Goal: Task Accomplishment & Management: Use online tool/utility

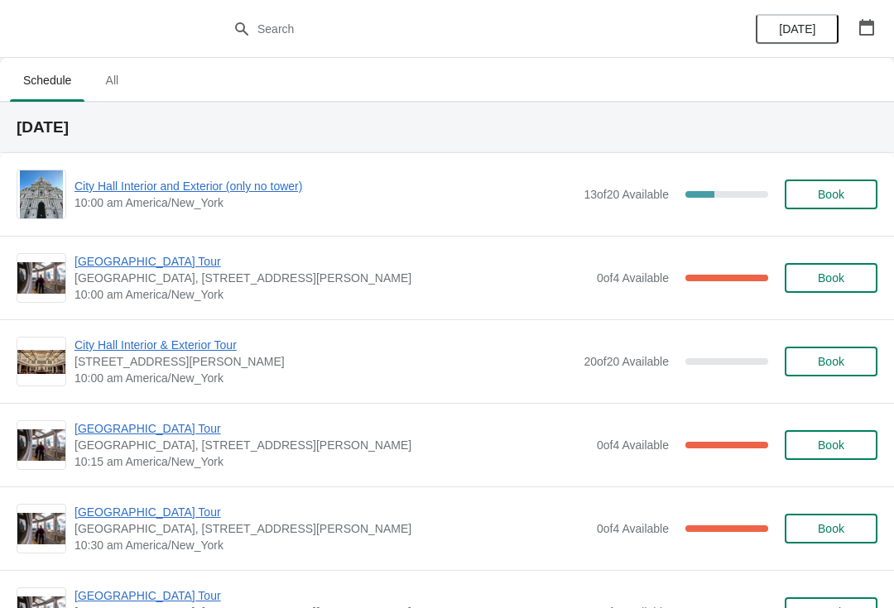
click at [142, 268] on span "[GEOGRAPHIC_DATA] Tour" at bounding box center [331, 261] width 514 height 17
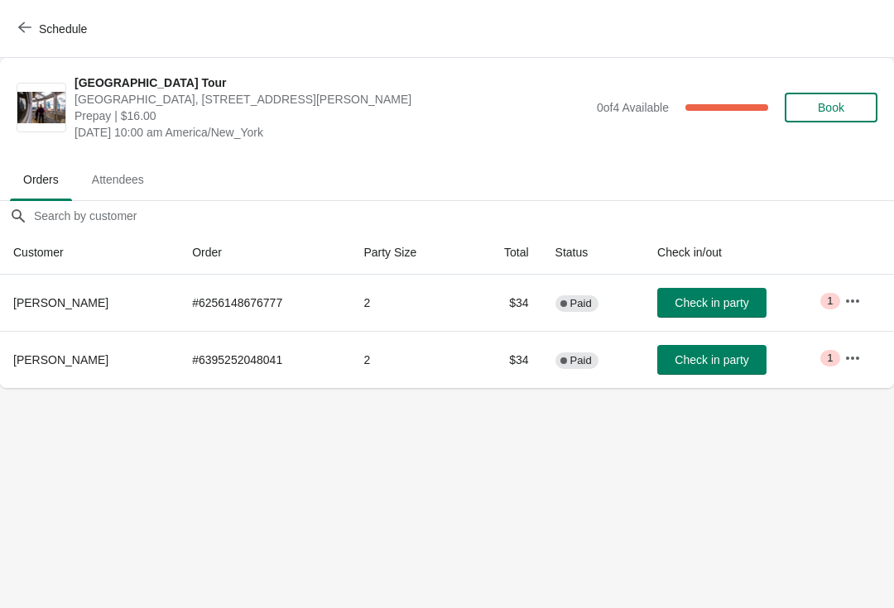
click at [723, 357] on span "Check in party" at bounding box center [712, 359] width 74 height 13
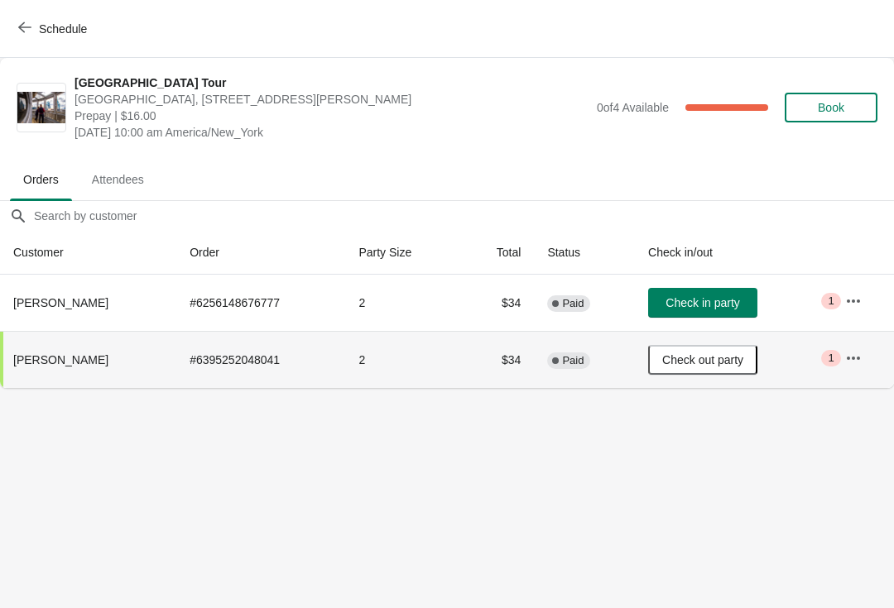
click at [19, 23] on icon "button" at bounding box center [24, 27] width 13 height 13
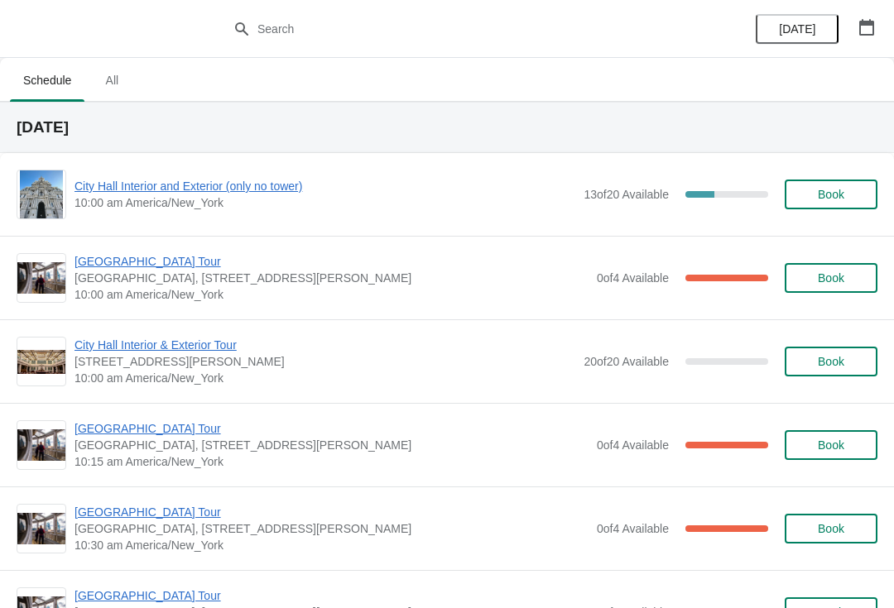
click at [185, 193] on span "City Hall Interior and Exterior (only no tower)" at bounding box center [324, 186] width 501 height 17
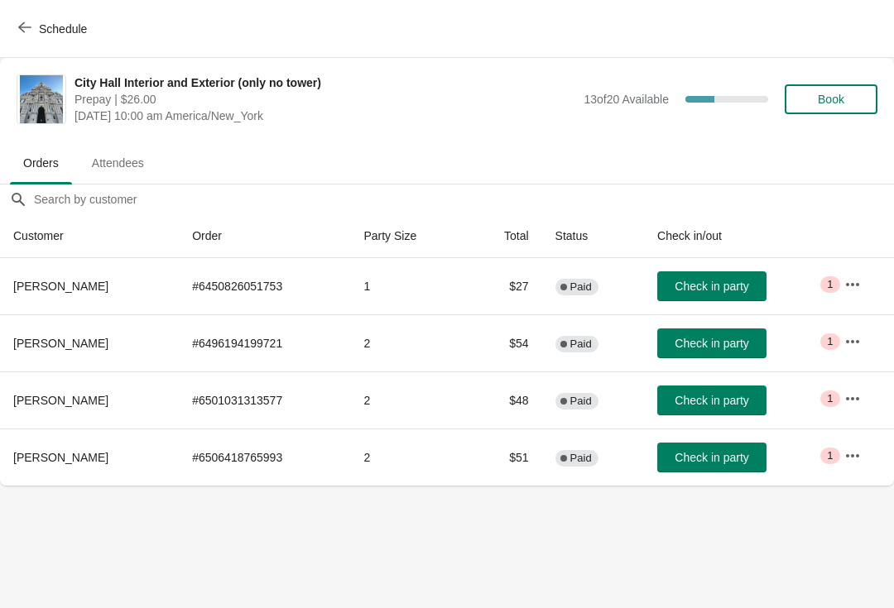
click at [741, 454] on span "Check in party" at bounding box center [712, 457] width 74 height 13
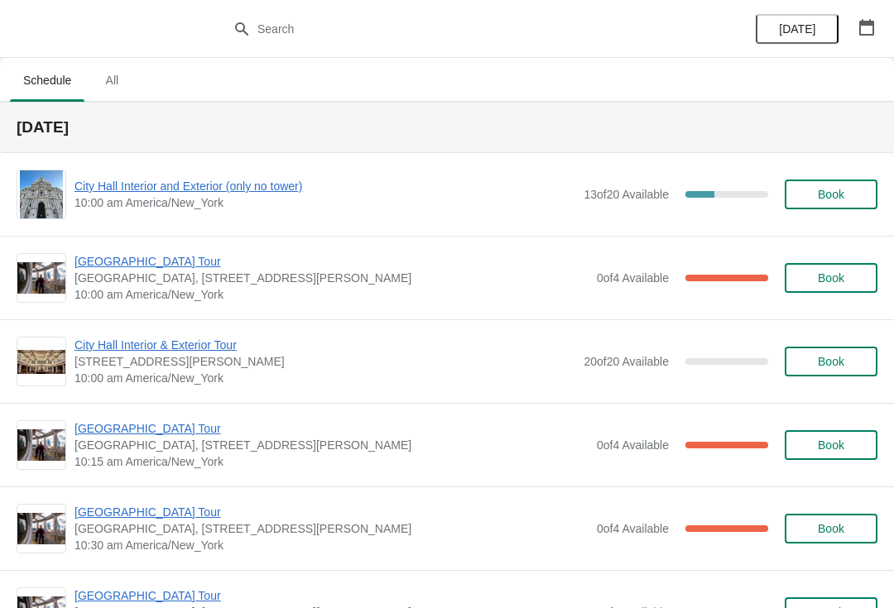
click at [252, 192] on span "City Hall Interior and Exterior (only no tower)" at bounding box center [324, 186] width 501 height 17
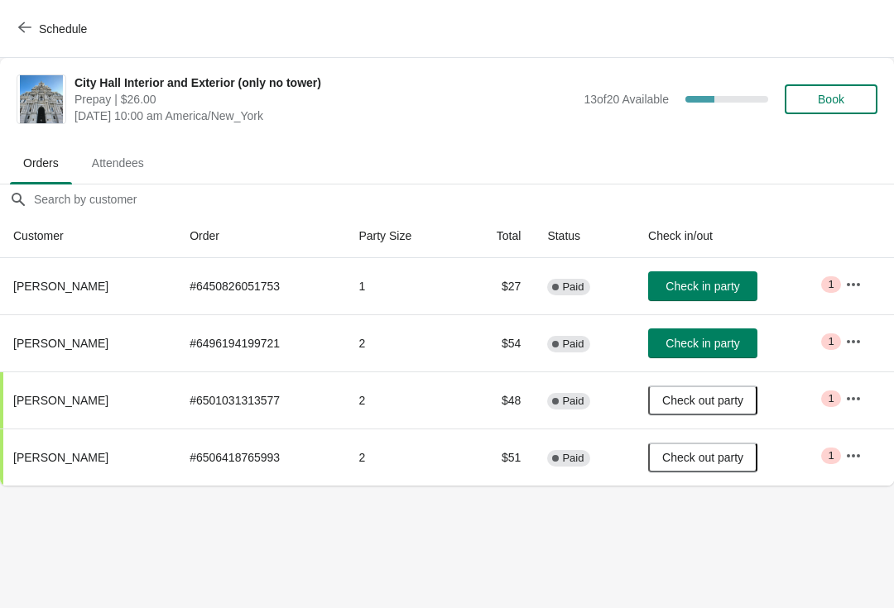
click at [13, 17] on button "Schedule" at bounding box center [54, 29] width 92 height 30
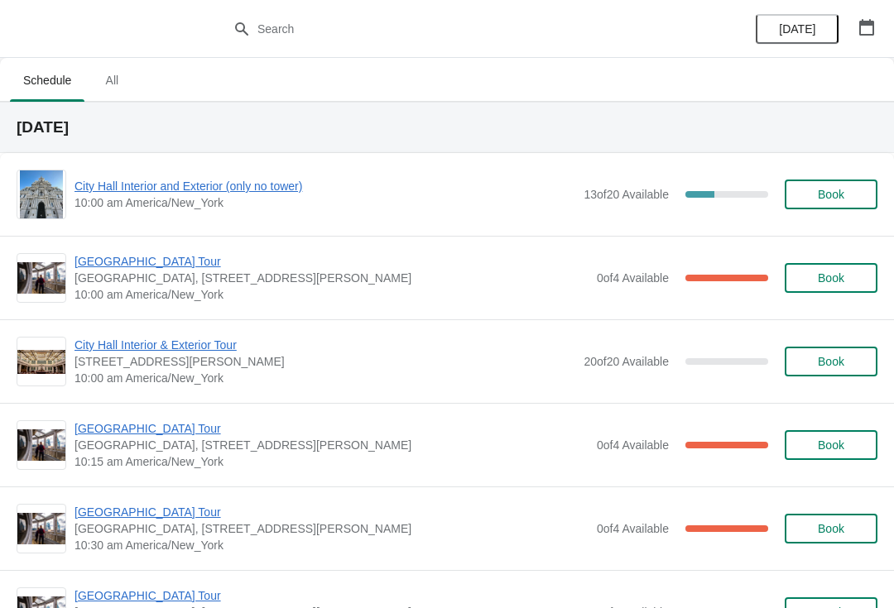
click at [161, 266] on span "[GEOGRAPHIC_DATA] Tour" at bounding box center [331, 261] width 514 height 17
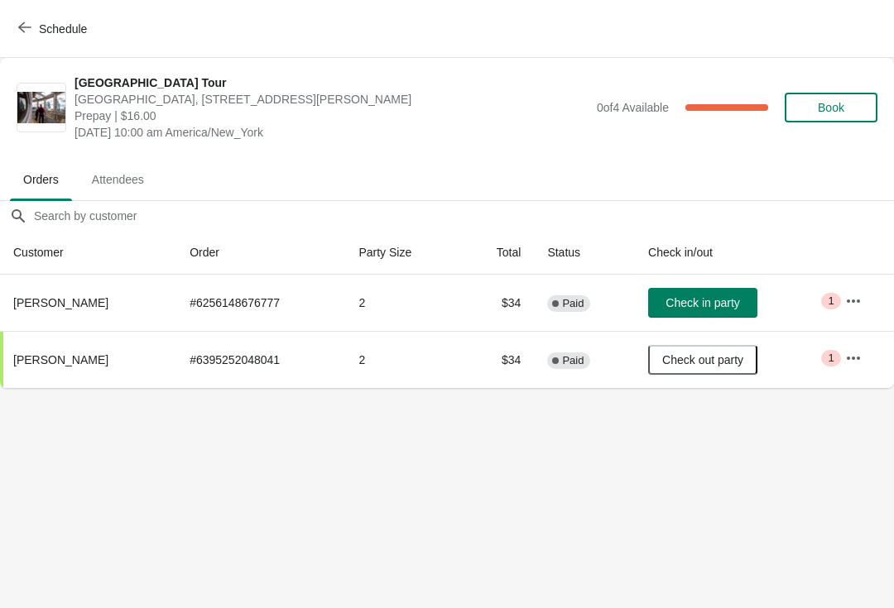
click at [28, 19] on button "Schedule" at bounding box center [54, 29] width 92 height 30
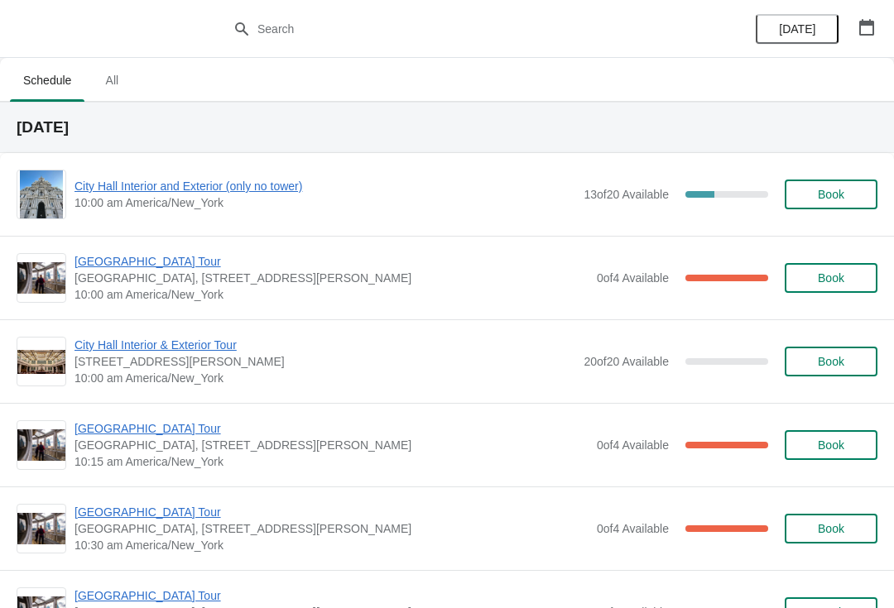
click at [159, 425] on span "[GEOGRAPHIC_DATA] Tour" at bounding box center [331, 428] width 514 height 17
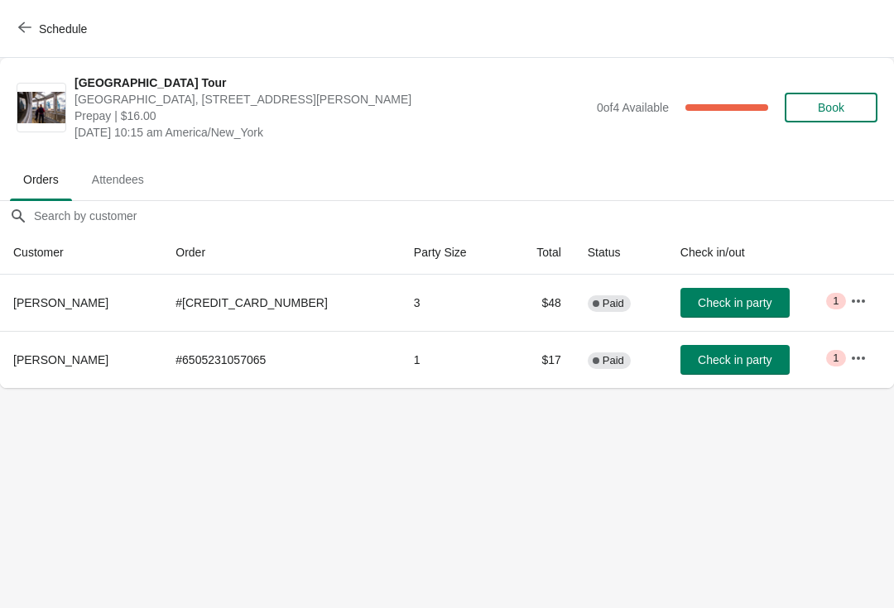
click at [30, 39] on button "Schedule" at bounding box center [54, 29] width 92 height 30
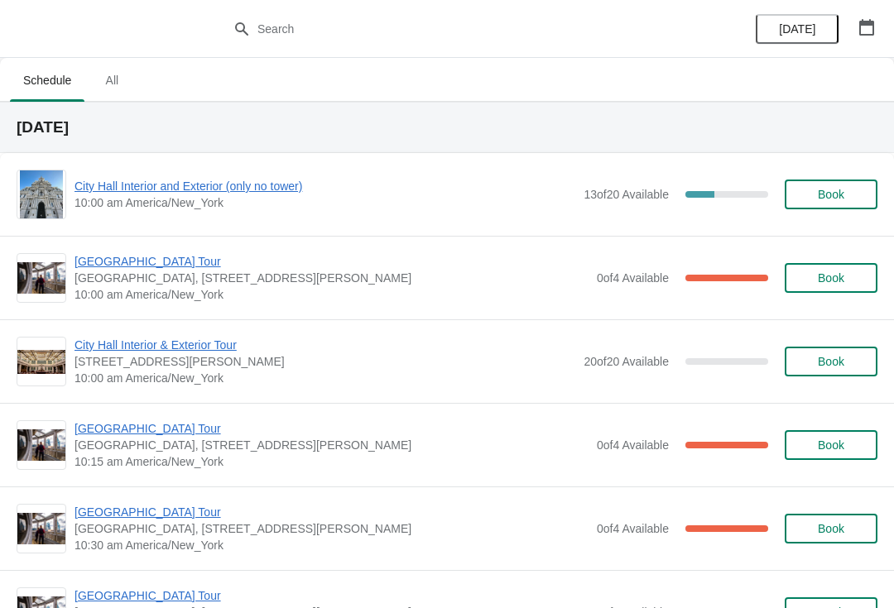
click at [138, 184] on span "City Hall Interior and Exterior (only no tower)" at bounding box center [324, 186] width 501 height 17
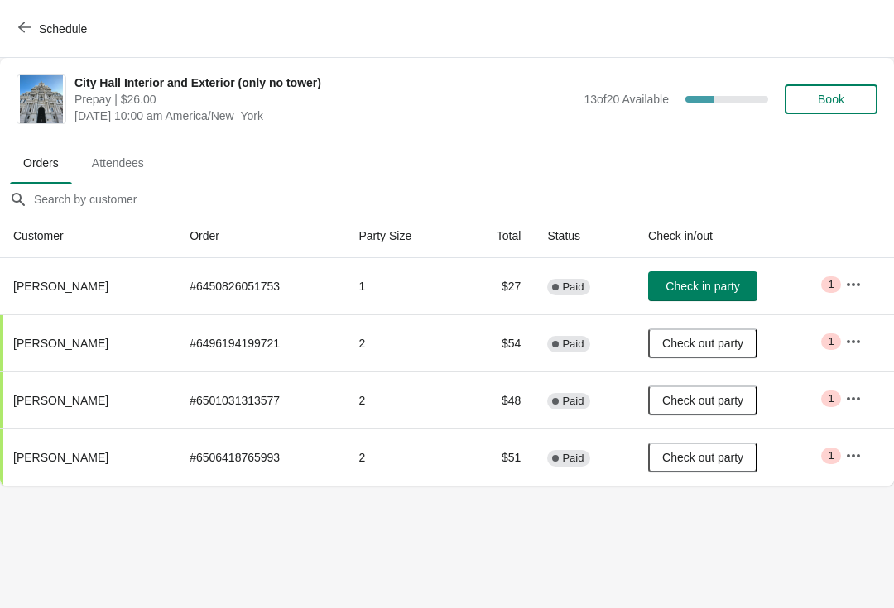
click at [739, 291] on span "Check in party" at bounding box center [702, 286] width 74 height 13
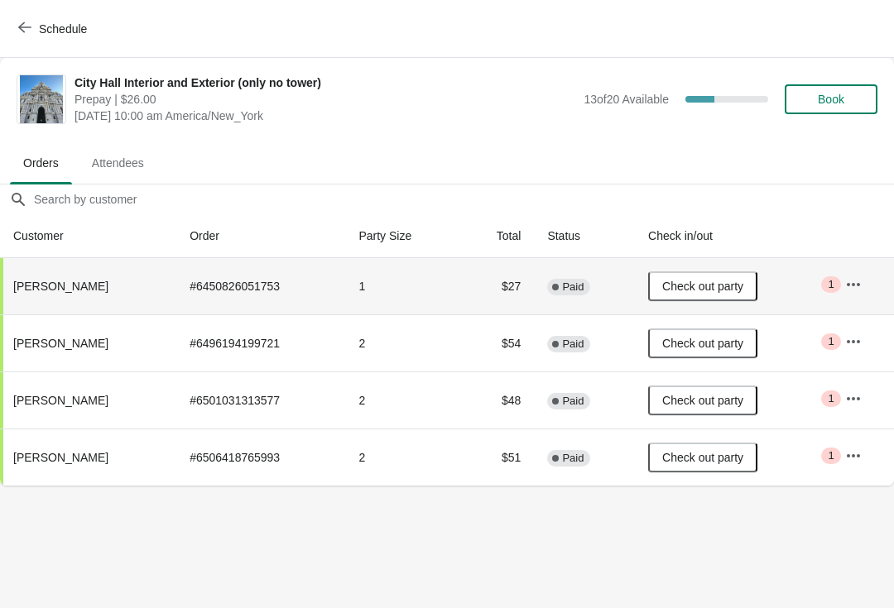
click at [29, 29] on icon "button" at bounding box center [24, 27] width 13 height 13
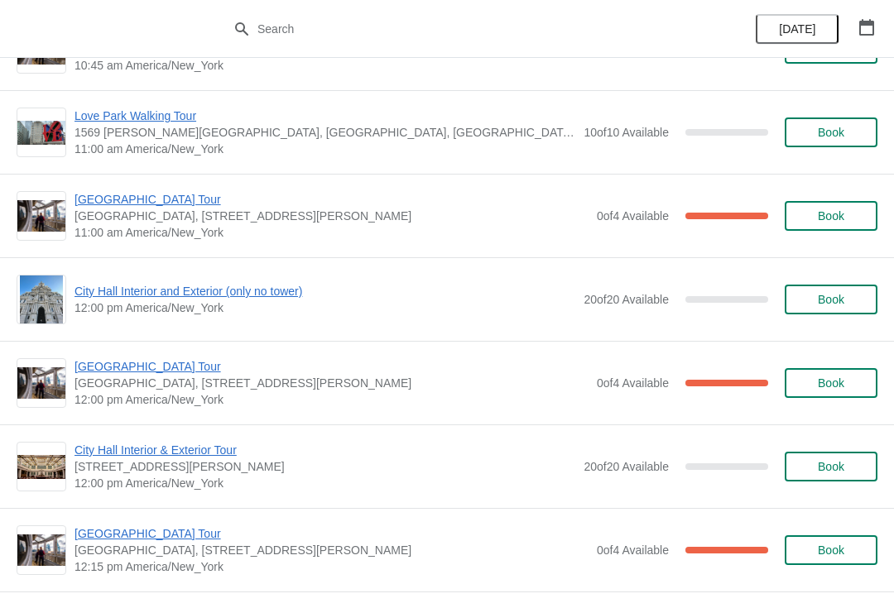
scroll to position [564, 0]
click at [119, 370] on span "[GEOGRAPHIC_DATA] Tour" at bounding box center [331, 366] width 514 height 17
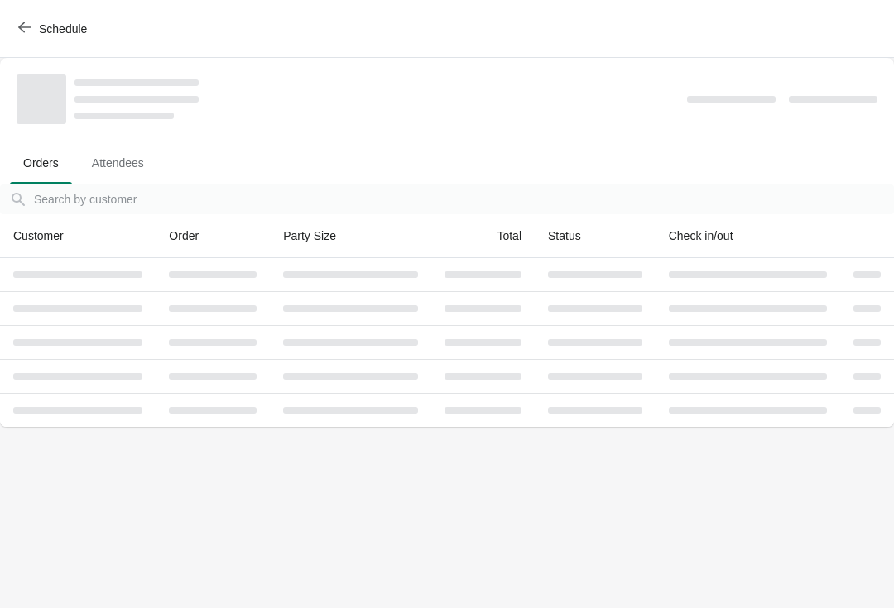
scroll to position [0, 0]
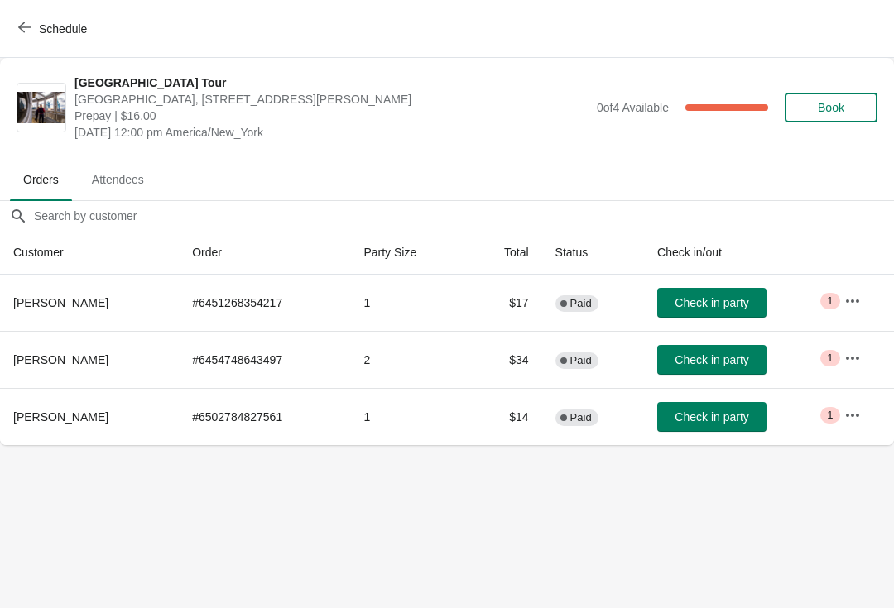
click at [22, 39] on button "Schedule" at bounding box center [54, 29] width 92 height 30
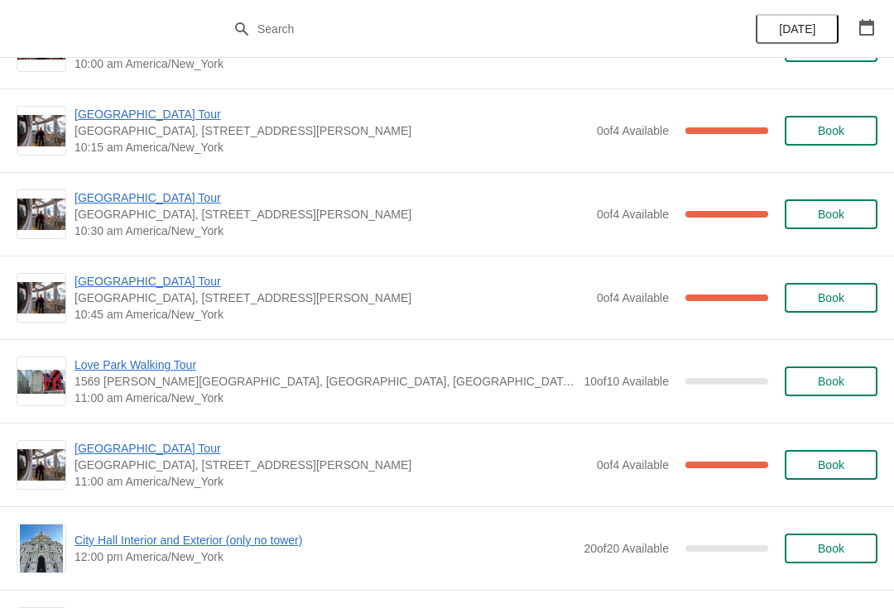
scroll to position [300, 0]
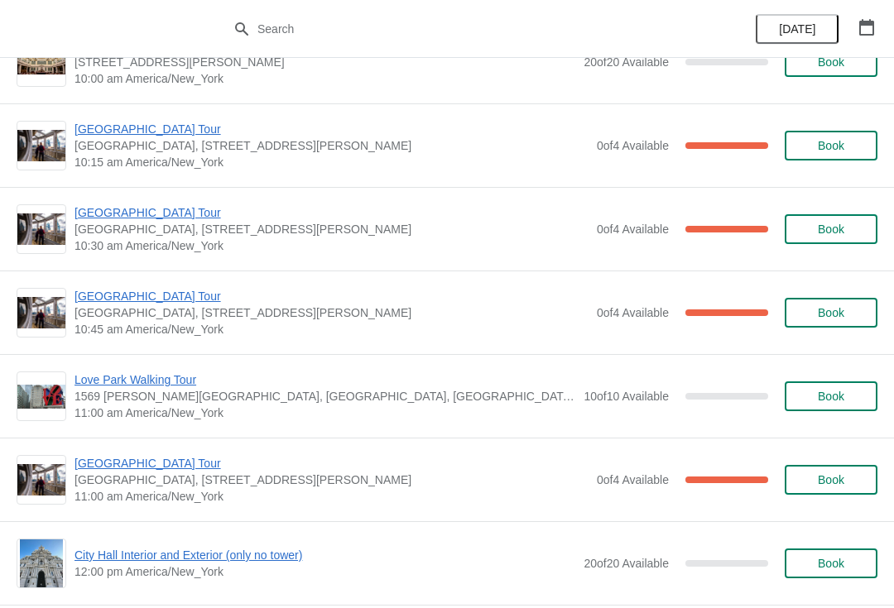
click at [136, 206] on span "[GEOGRAPHIC_DATA] Tour" at bounding box center [331, 212] width 514 height 17
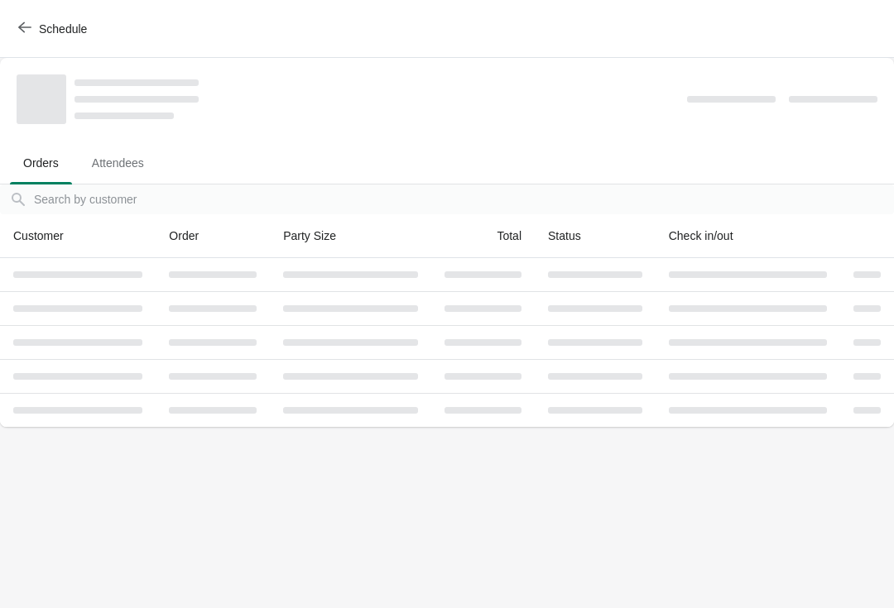
scroll to position [0, 0]
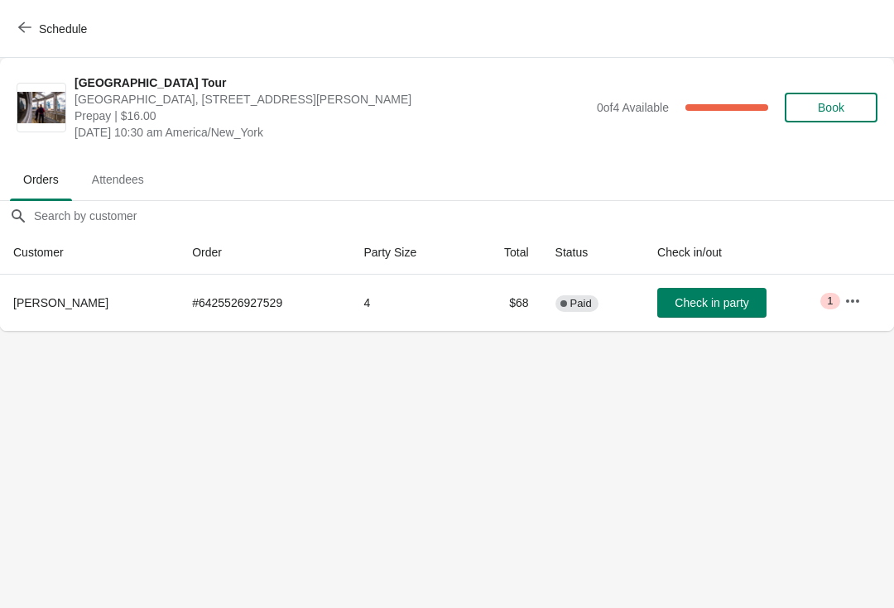
click at [699, 300] on span "Check in party" at bounding box center [712, 302] width 74 height 13
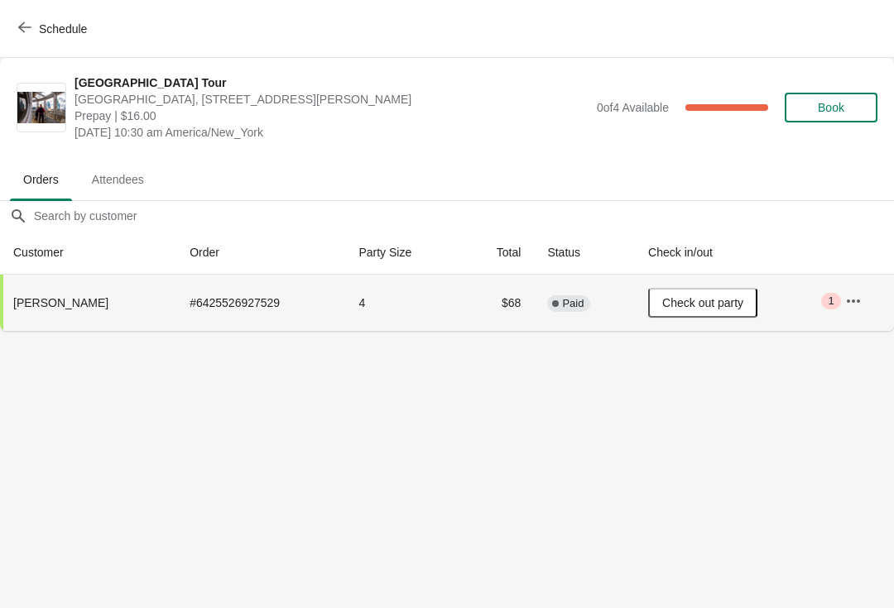
click at [11, 21] on button "Schedule" at bounding box center [54, 29] width 92 height 30
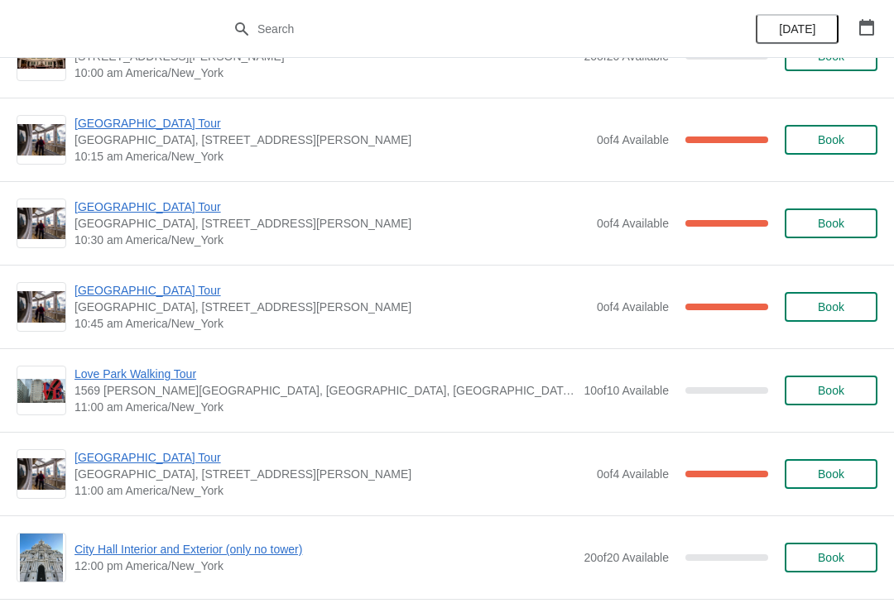
scroll to position [308, 0]
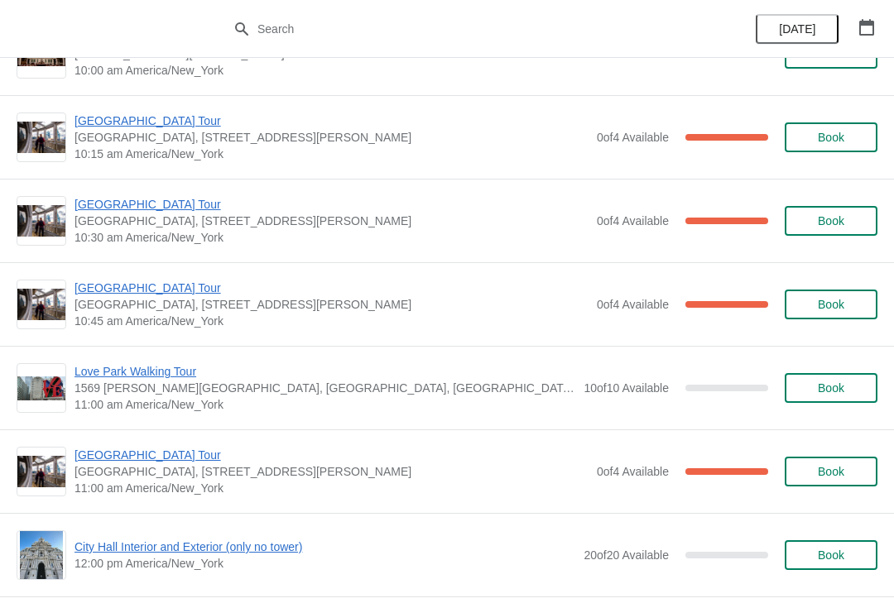
click at [146, 276] on div "City Hall Tower Tour City Hall Visitor Center, 1400 John F Kennedy Boulevard Su…" at bounding box center [447, 304] width 894 height 84
click at [159, 280] on span "[GEOGRAPHIC_DATA] Tour" at bounding box center [331, 288] width 514 height 17
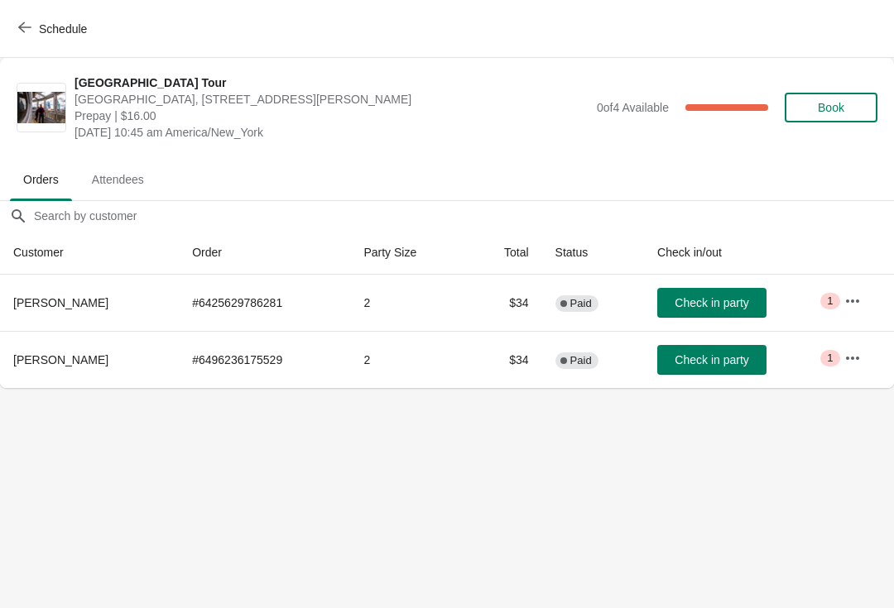
click at [720, 303] on span "Check in party" at bounding box center [712, 302] width 74 height 13
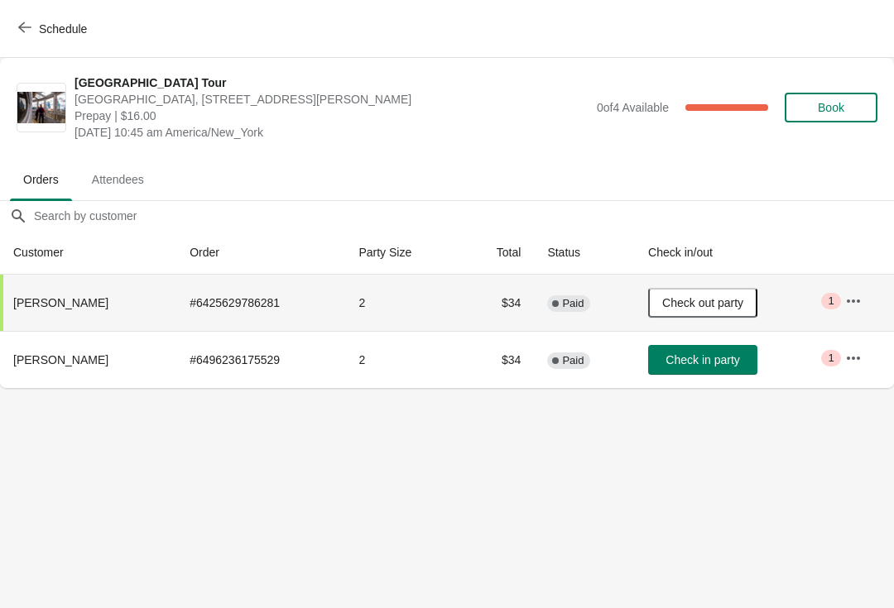
click at [28, 17] on button "Schedule" at bounding box center [54, 29] width 92 height 30
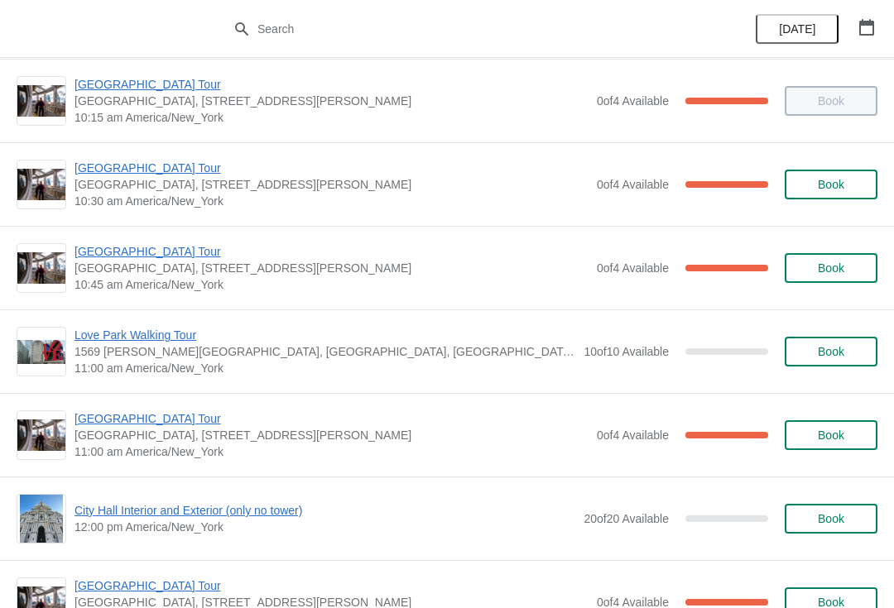
scroll to position [342, 0]
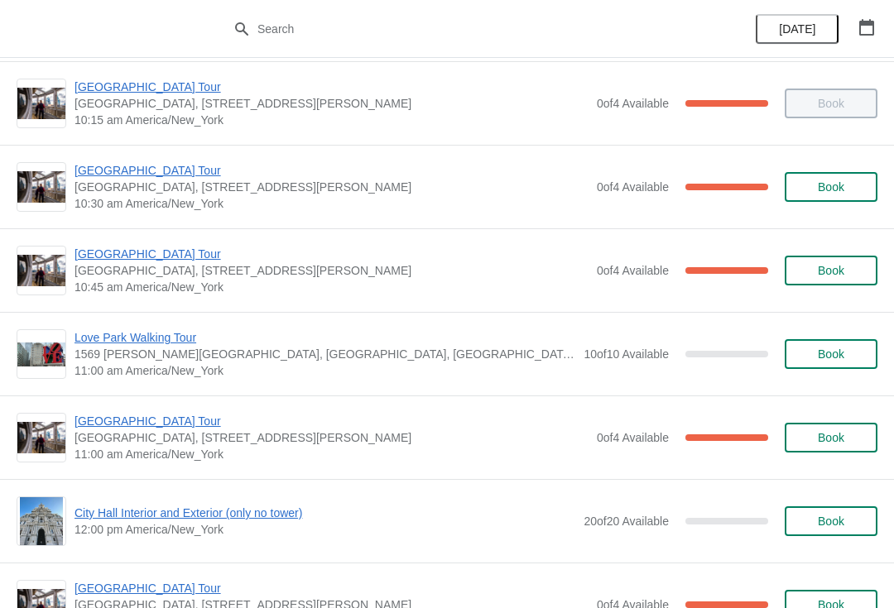
click at [140, 415] on span "[GEOGRAPHIC_DATA] Tour" at bounding box center [331, 421] width 514 height 17
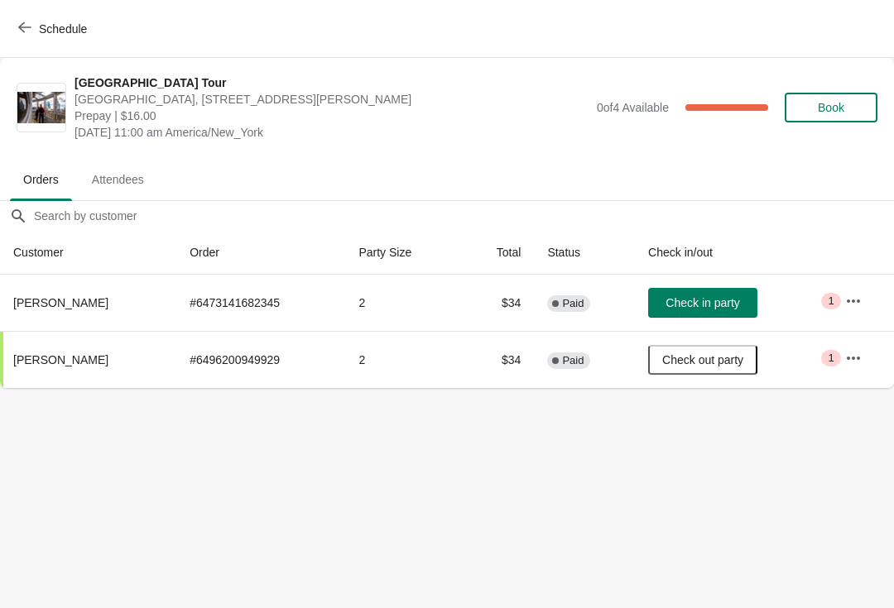
click at [722, 274] on th "Check in/out" at bounding box center [733, 253] width 197 height 44
click at [738, 305] on span "Check in party" at bounding box center [702, 302] width 74 height 13
